Goal: Book appointment/travel/reservation

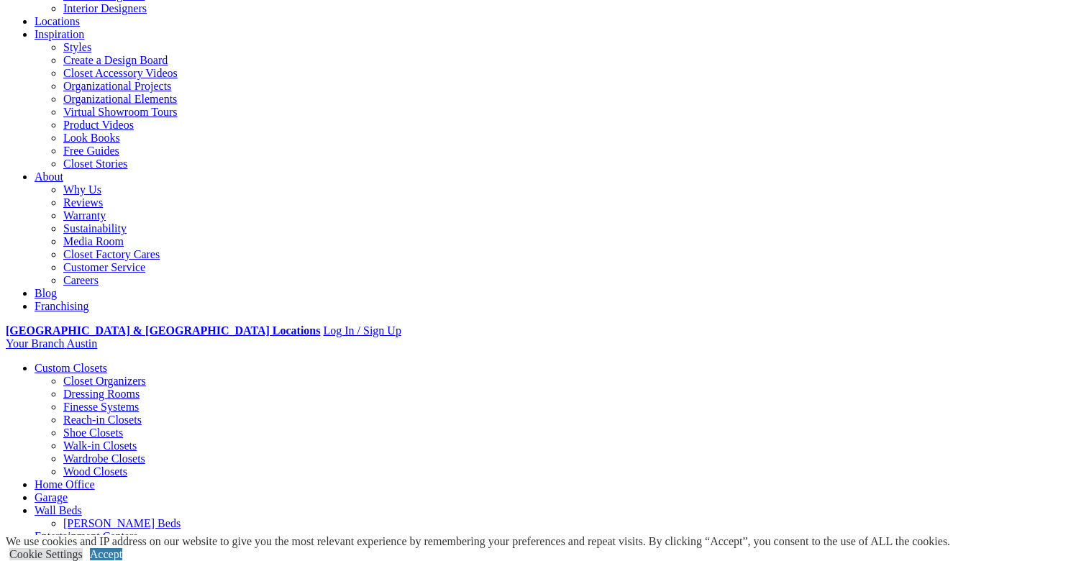
scroll to position [258, 0]
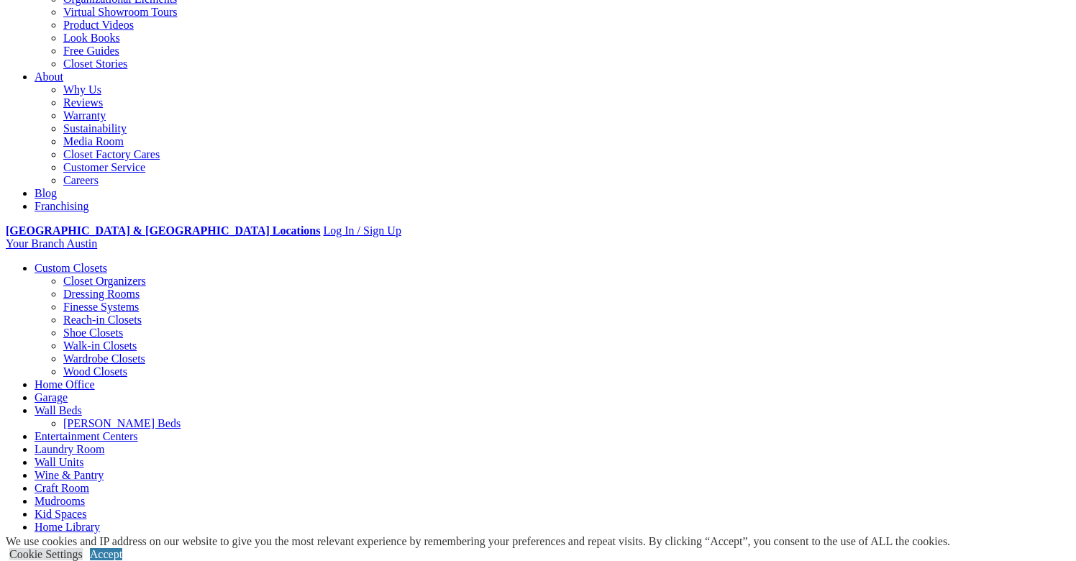
scroll to position [350, 0]
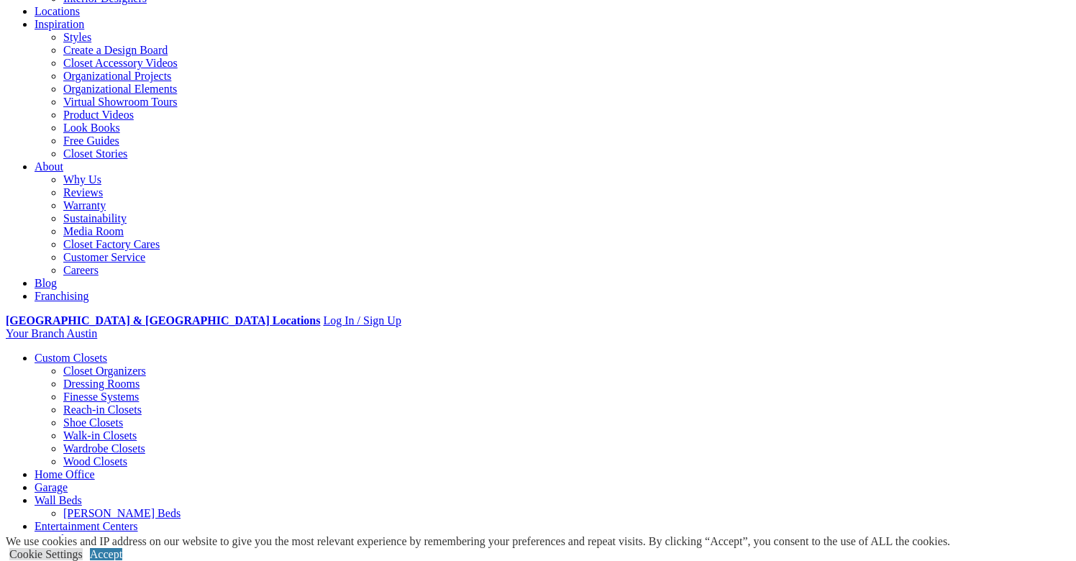
scroll to position [123, 0]
